Goal: Navigation & Orientation: Find specific page/section

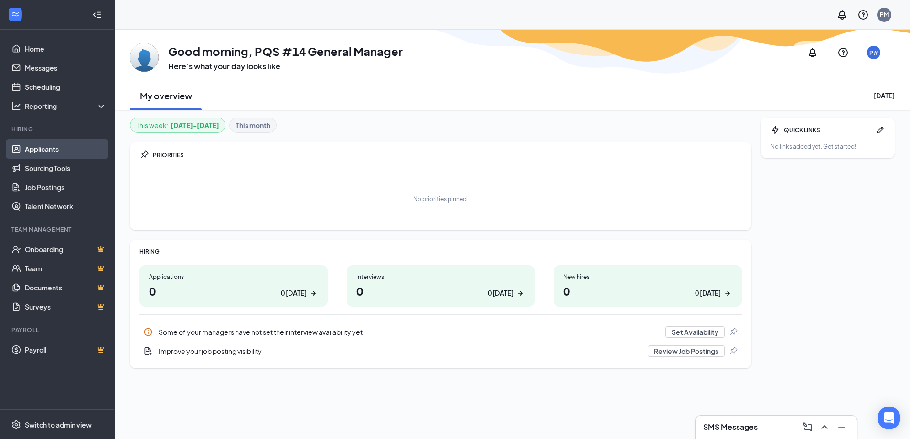
click at [38, 152] on link "Applicants" at bounding box center [66, 148] width 82 height 19
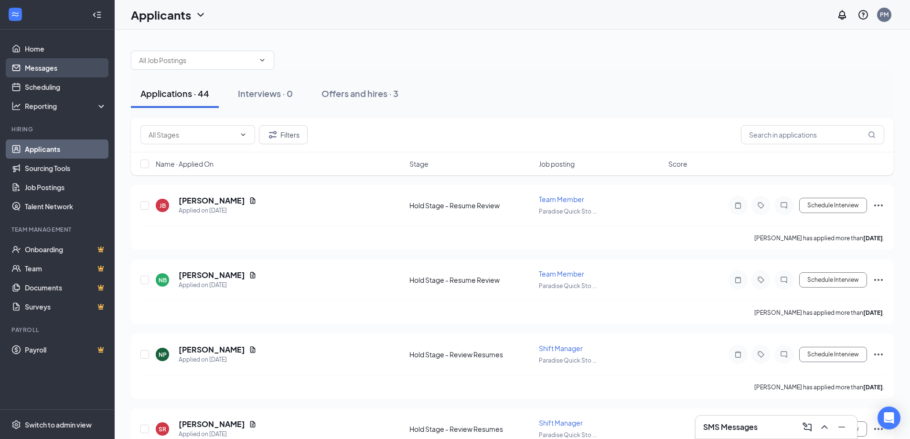
click at [36, 72] on link "Messages" at bounding box center [66, 67] width 82 height 19
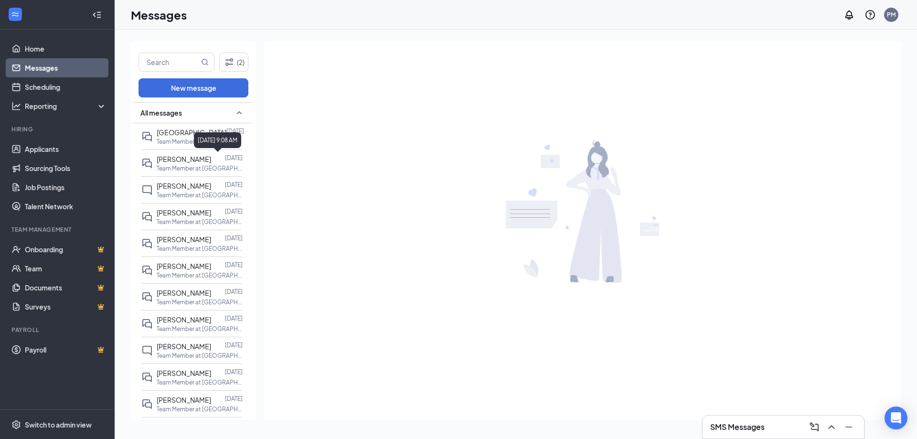
click at [206, 141] on div "[DATE] 9:08 AM" at bounding box center [217, 140] width 47 height 16
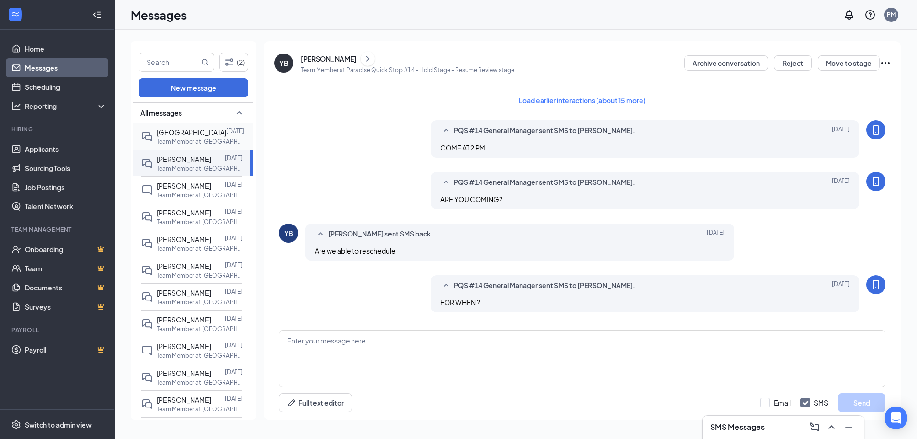
click at [177, 138] on p "Team Member at [GEOGRAPHIC_DATA] Quick Stop #14" at bounding box center [200, 142] width 86 height 8
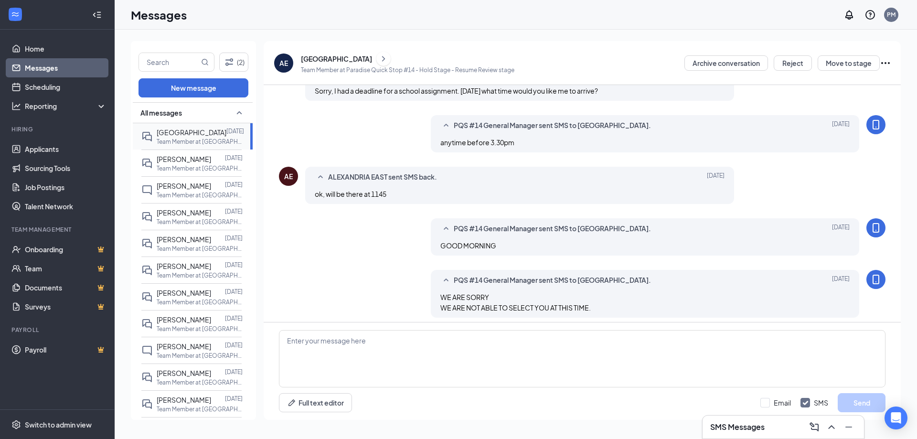
scroll to position [330, 0]
